Goal: Task Accomplishment & Management: Manage account settings

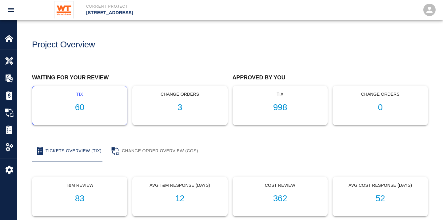
click at [82, 109] on h1 "60" at bounding box center [79, 108] width 85 height 10
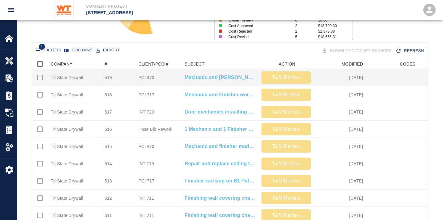
scroll to position [103, 0]
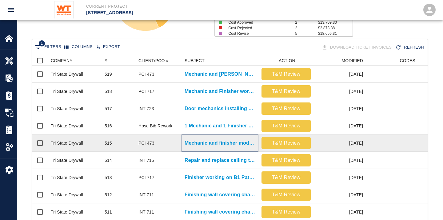
click at [241, 141] on p "Mechanic and finisher modifying wall and installing added [PERSON_NAME]-it over…" at bounding box center [220, 142] width 71 height 7
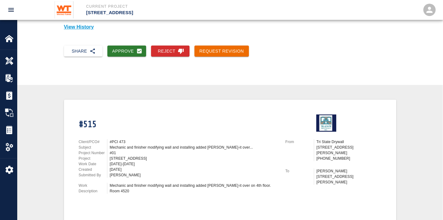
scroll to position [68, 0]
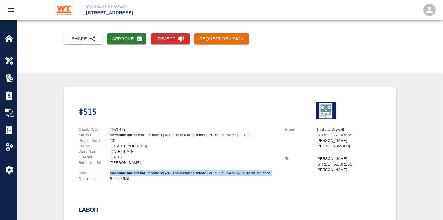
drag, startPoint x: 110, startPoint y: 172, endPoint x: 269, endPoint y: 173, distance: 159.5
click at [269, 173] on div "Mechanic and finisher modifying wall and installing added [PERSON_NAME]-it over…" at bounding box center [194, 176] width 168 height 11
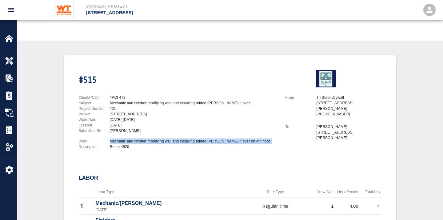
scroll to position [171, 0]
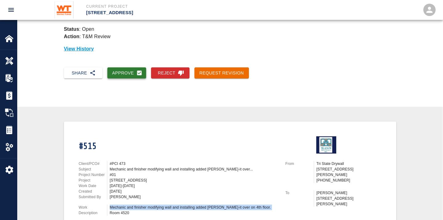
click at [120, 73] on button "Approve" at bounding box center [126, 72] width 39 height 11
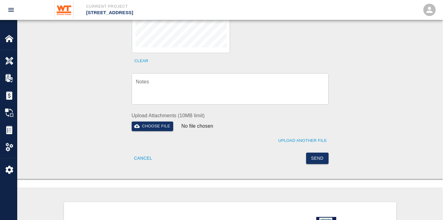
scroll to position [239, 0]
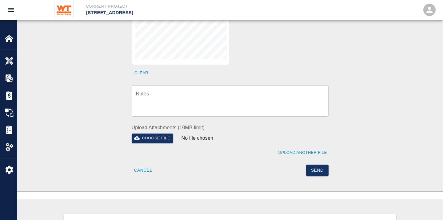
click at [184, 96] on textarea "Notes" at bounding box center [230, 100] width 188 height 21
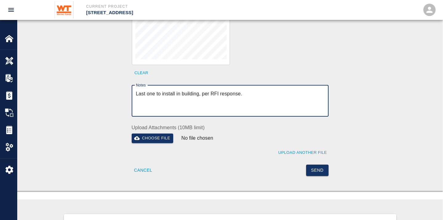
click at [251, 90] on textarea "Last one to install in building, per RFI response." at bounding box center [230, 100] width 188 height 21
type textarea "Last one to install in building, per RFI response."
click at [319, 165] on button "Send" at bounding box center [317, 170] width 22 height 11
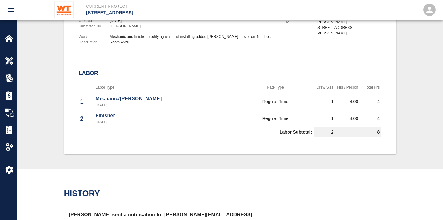
scroll to position [0, 0]
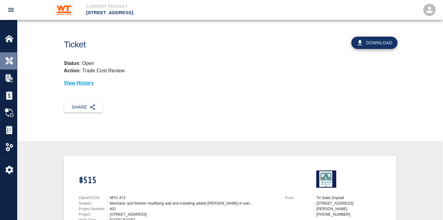
click at [10, 62] on img at bounding box center [9, 61] width 9 height 9
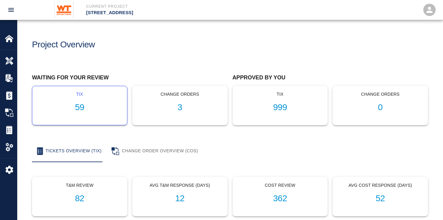
click at [82, 106] on h1 "59" at bounding box center [79, 108] width 85 height 10
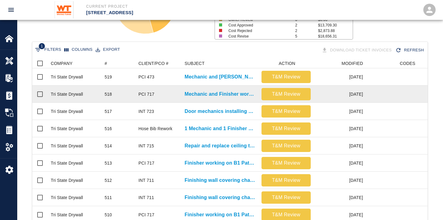
scroll to position [103, 0]
